Goal: Register for event/course

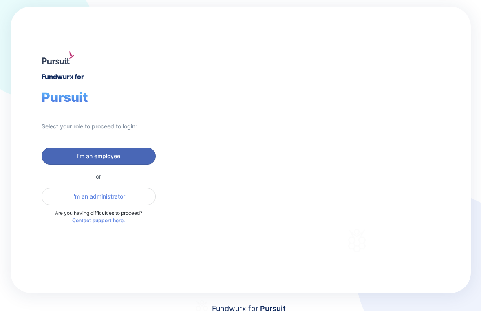
click at [83, 153] on span "I'm an employee" at bounding box center [99, 156] width 44 height 8
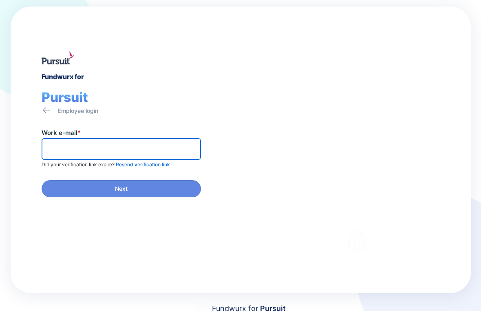
click at [94, 147] on input "text" at bounding box center [121, 149] width 152 height 13
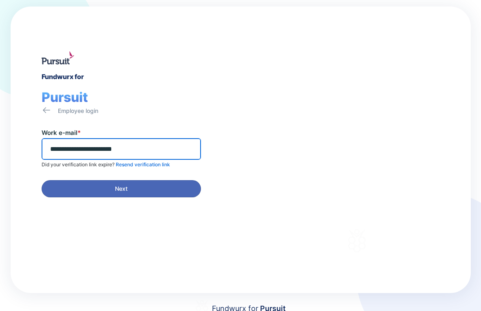
type input "**********"
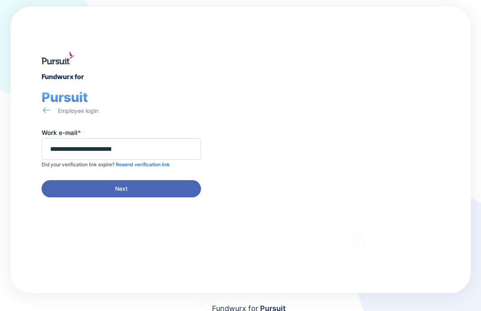
click at [108, 184] on span "Next" at bounding box center [121, 188] width 149 height 8
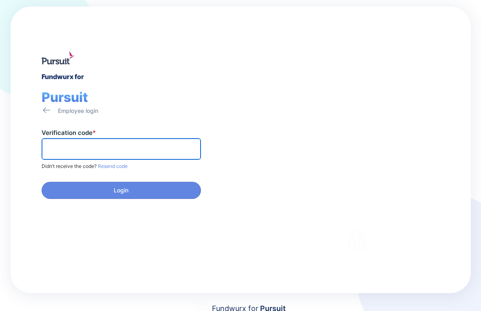
click at [72, 150] on input "text" at bounding box center [121, 149] width 152 height 13
paste input "******"
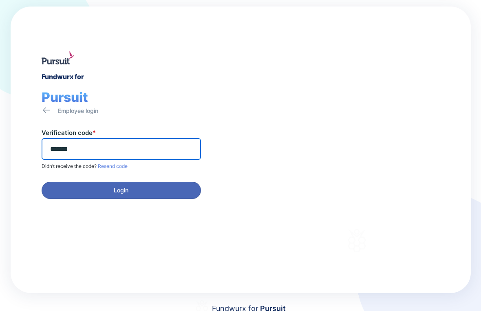
type input "******"
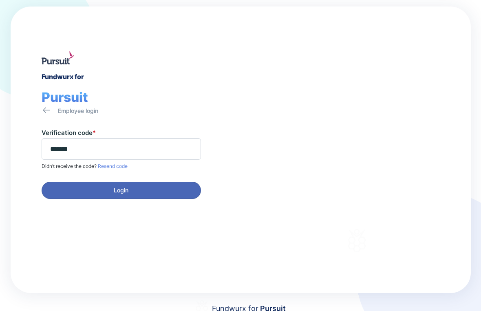
click at [82, 190] on span "Login" at bounding box center [121, 190] width 149 height 8
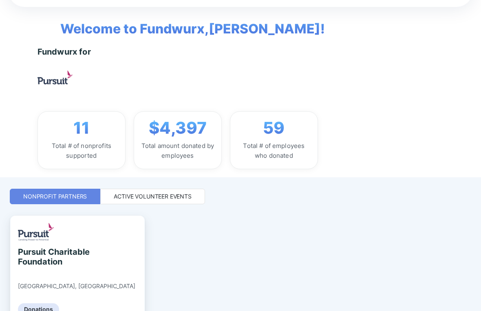
scroll to position [79, 0]
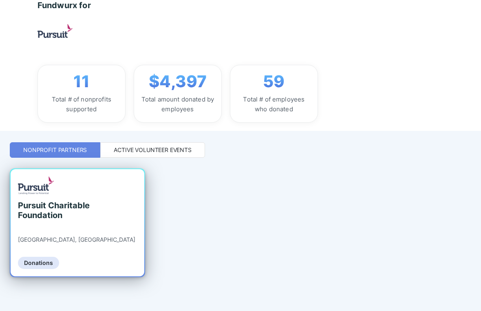
click at [79, 214] on div "Pursuit Charitable Foundation" at bounding box center [55, 210] width 75 height 20
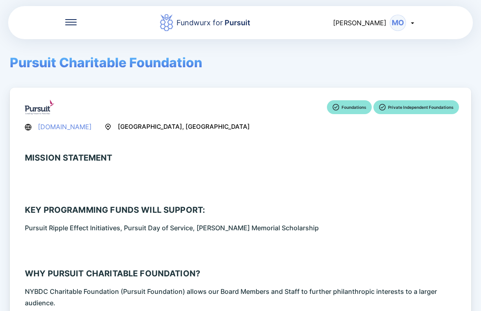
click at [72, 64] on span "Pursuit Charitable Foundation" at bounding box center [106, 63] width 192 height 16
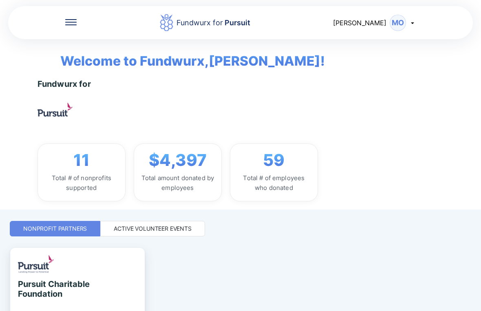
click at [173, 229] on div "Active Volunteer Events" at bounding box center [153, 228] width 78 height 8
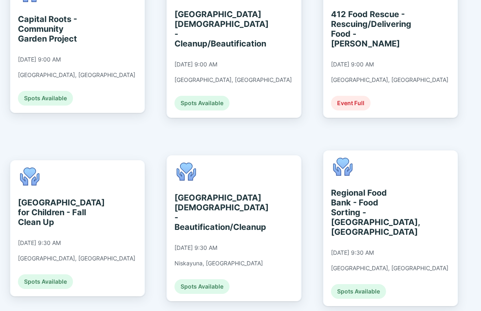
scroll to position [434, 0]
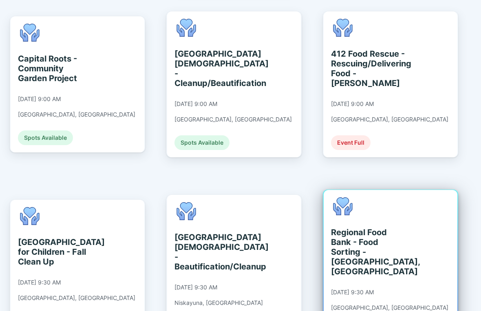
click at [435, 218] on div "Regional Food Bank - Food Sorting - [GEOGRAPHIC_DATA], [GEOGRAPHIC_DATA] [DATE]…" at bounding box center [390, 268] width 134 height 156
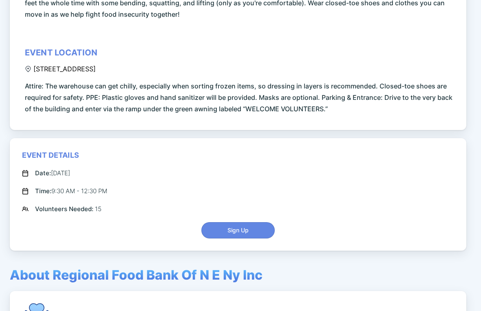
scroll to position [163, 0]
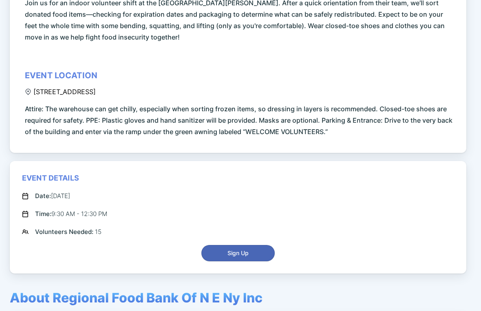
click at [232, 245] on button "Sign Up" at bounding box center [237, 253] width 73 height 16
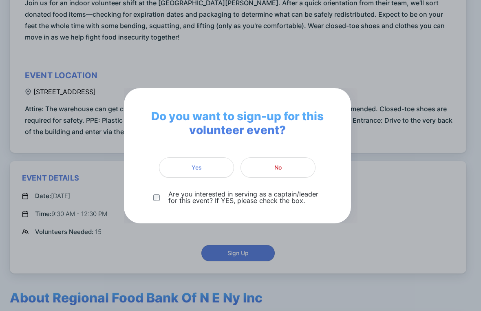
click at [213, 169] on span "Yes" at bounding box center [196, 167] width 64 height 8
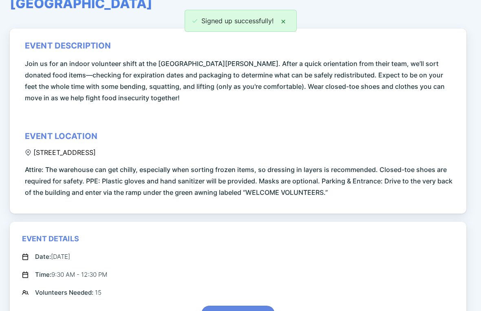
scroll to position [0, 0]
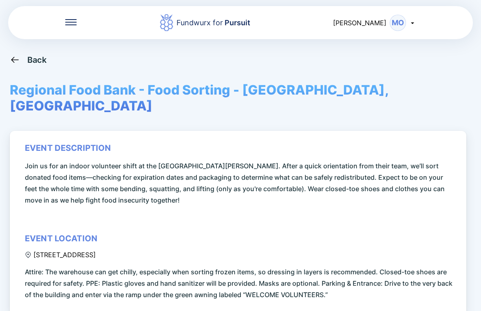
click at [36, 57] on div "Back" at bounding box center [37, 60] width 20 height 10
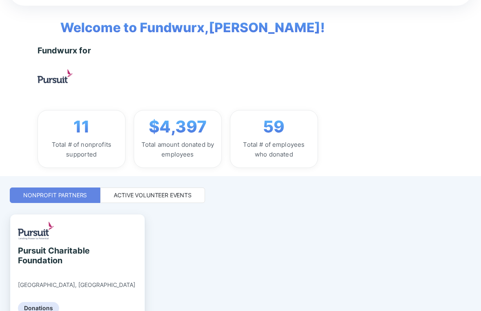
scroll to position [79, 0]
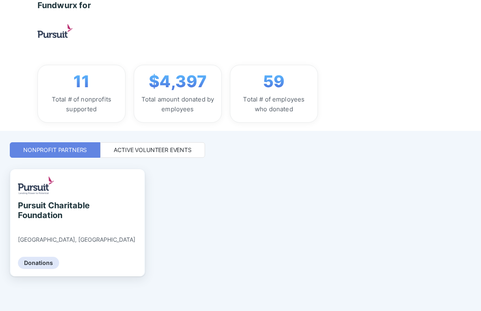
click at [121, 151] on div "Active Volunteer Events" at bounding box center [153, 150] width 78 height 8
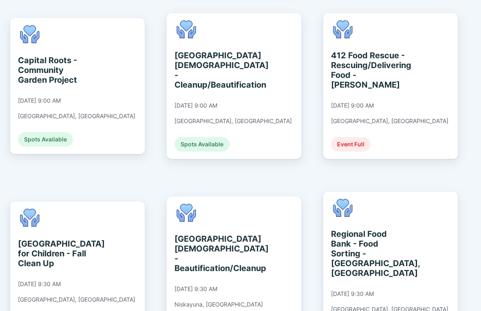
scroll to position [445, 0]
